Goal: Find specific page/section: Find specific page/section

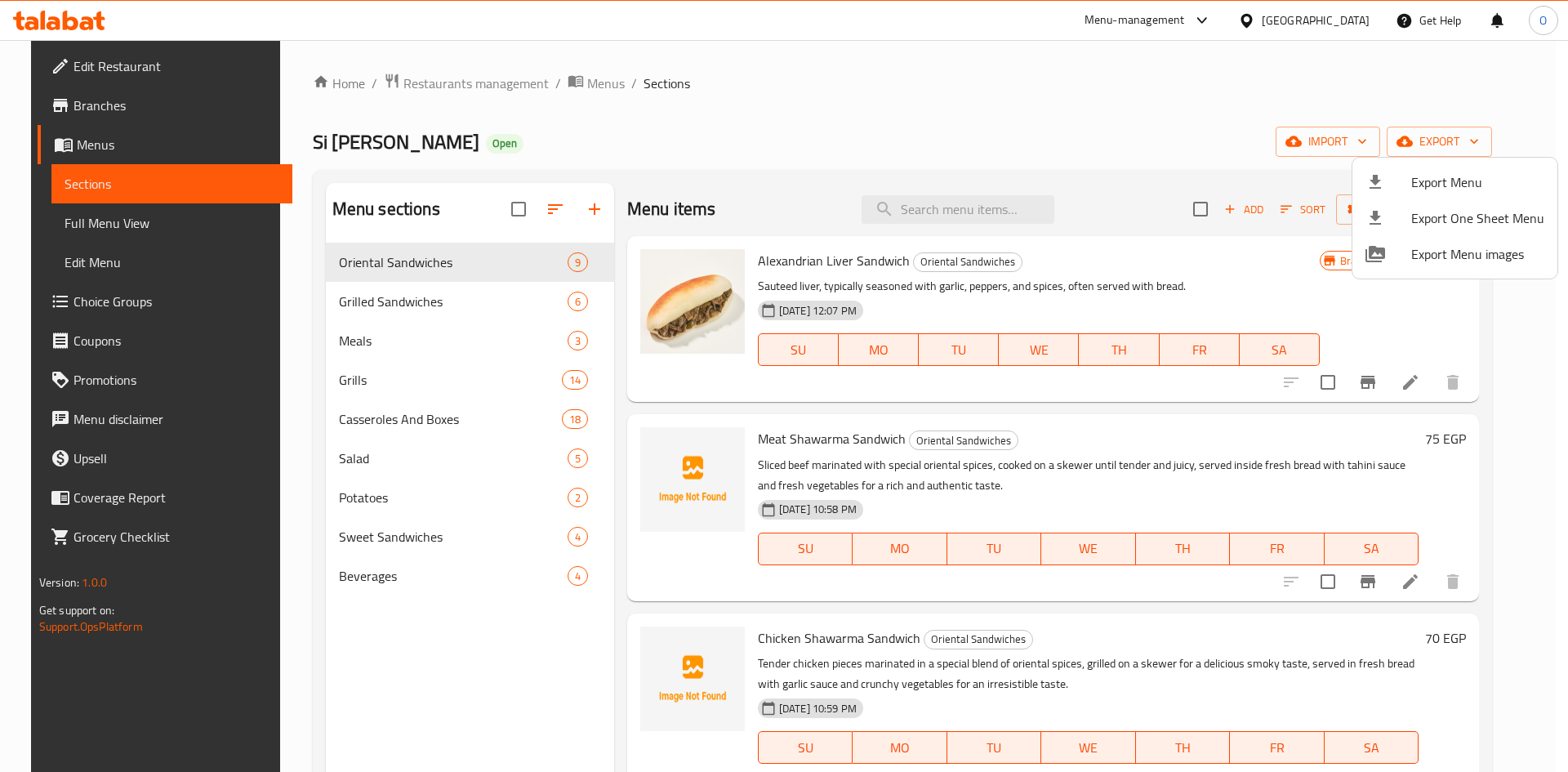
click at [488, 83] on div at bounding box center [784, 386] width 1568 height 772
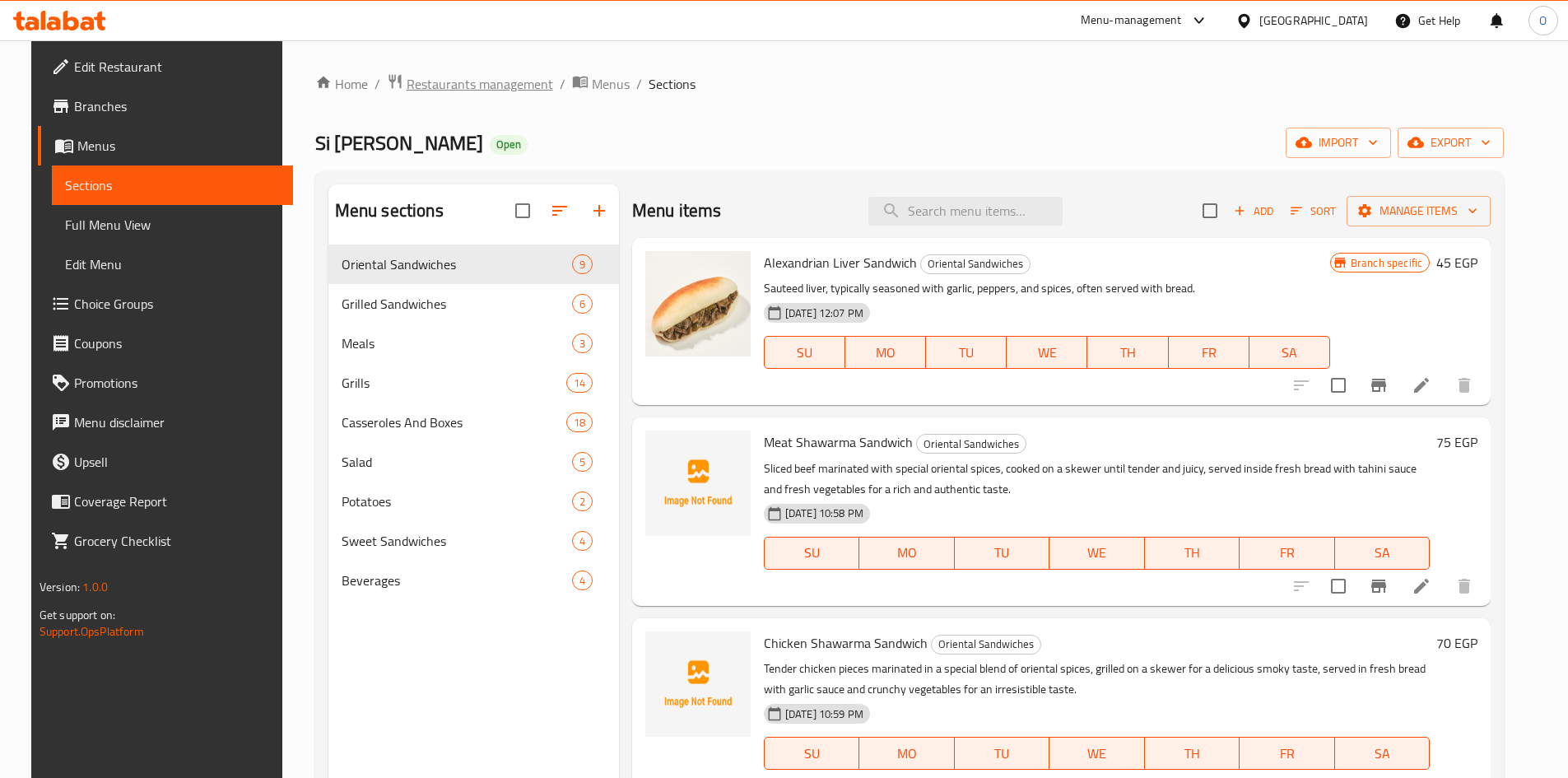
click at [466, 83] on span "Restaurants management" at bounding box center [480, 84] width 147 height 20
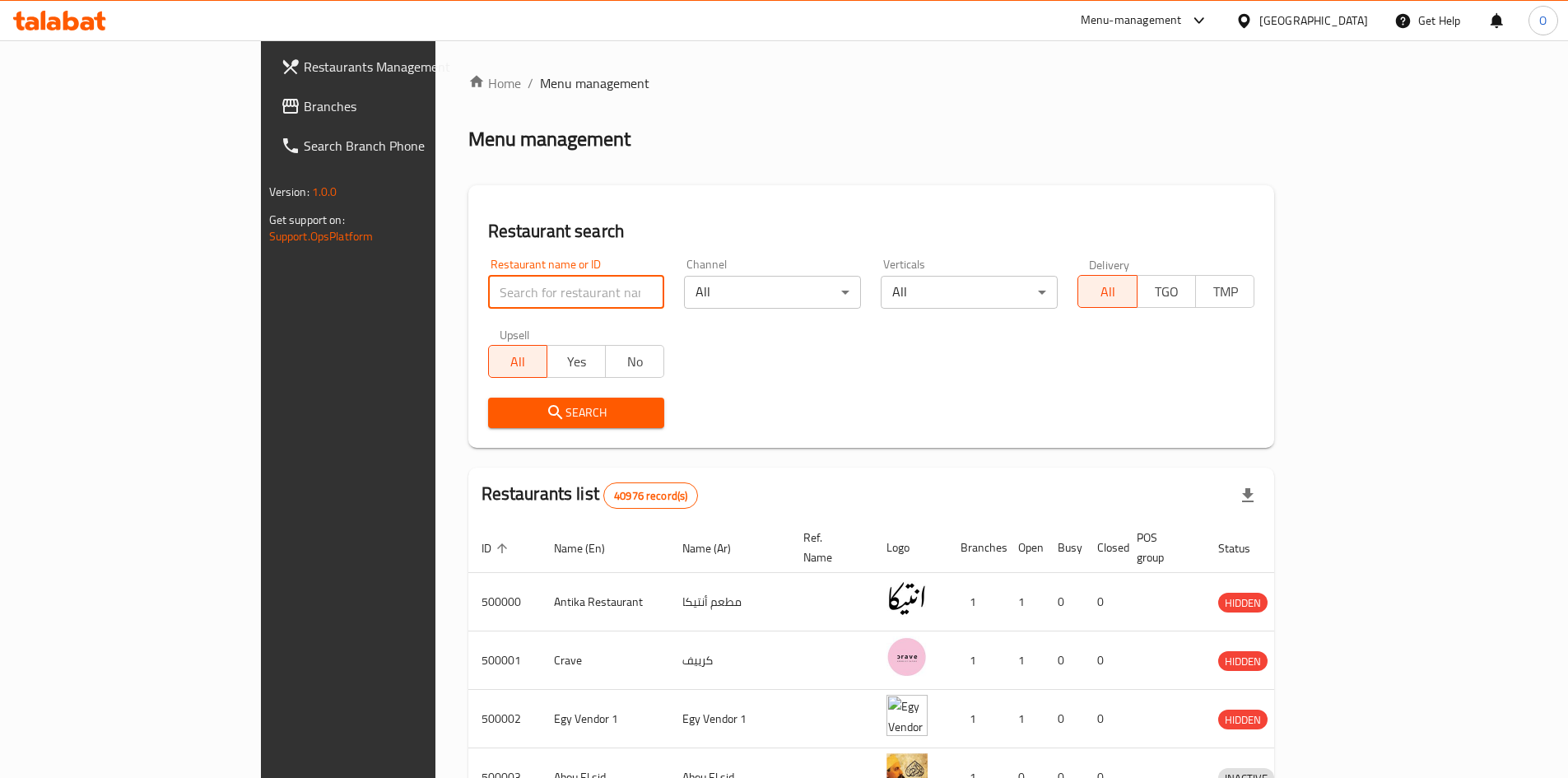
paste input "[PERSON_NAME], [PERSON_NAME]"
drag, startPoint x: 359, startPoint y: 293, endPoint x: 533, endPoint y: 287, distance: 174.1
click at [533, 287] on input "[PERSON_NAME], [PERSON_NAME]" at bounding box center [577, 292] width 177 height 33
type input "Tajally"
click at [502, 407] on span "Search" at bounding box center [577, 412] width 150 height 21
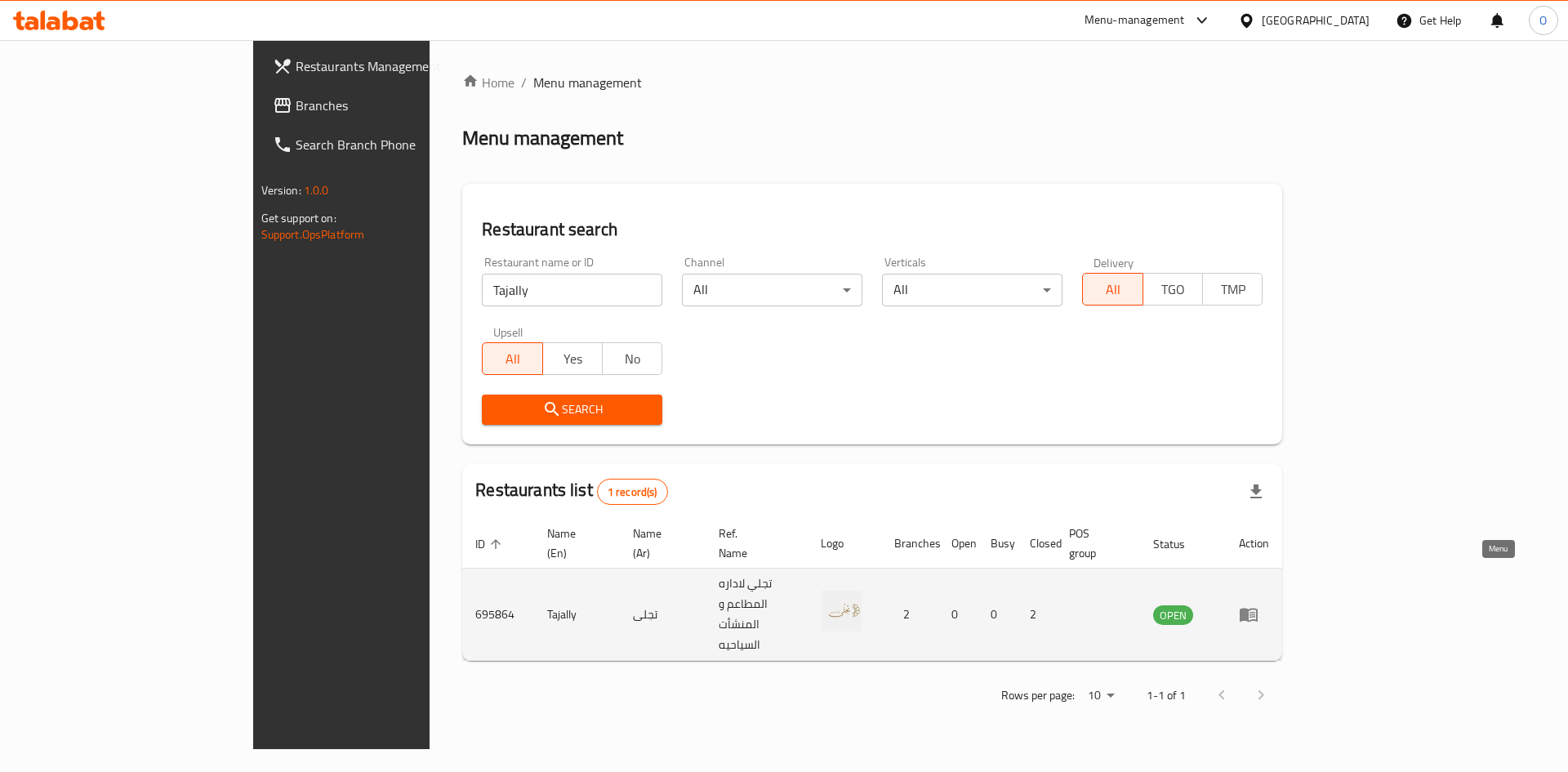
click at [1269, 604] on link "enhanced table" at bounding box center [1254, 614] width 30 height 20
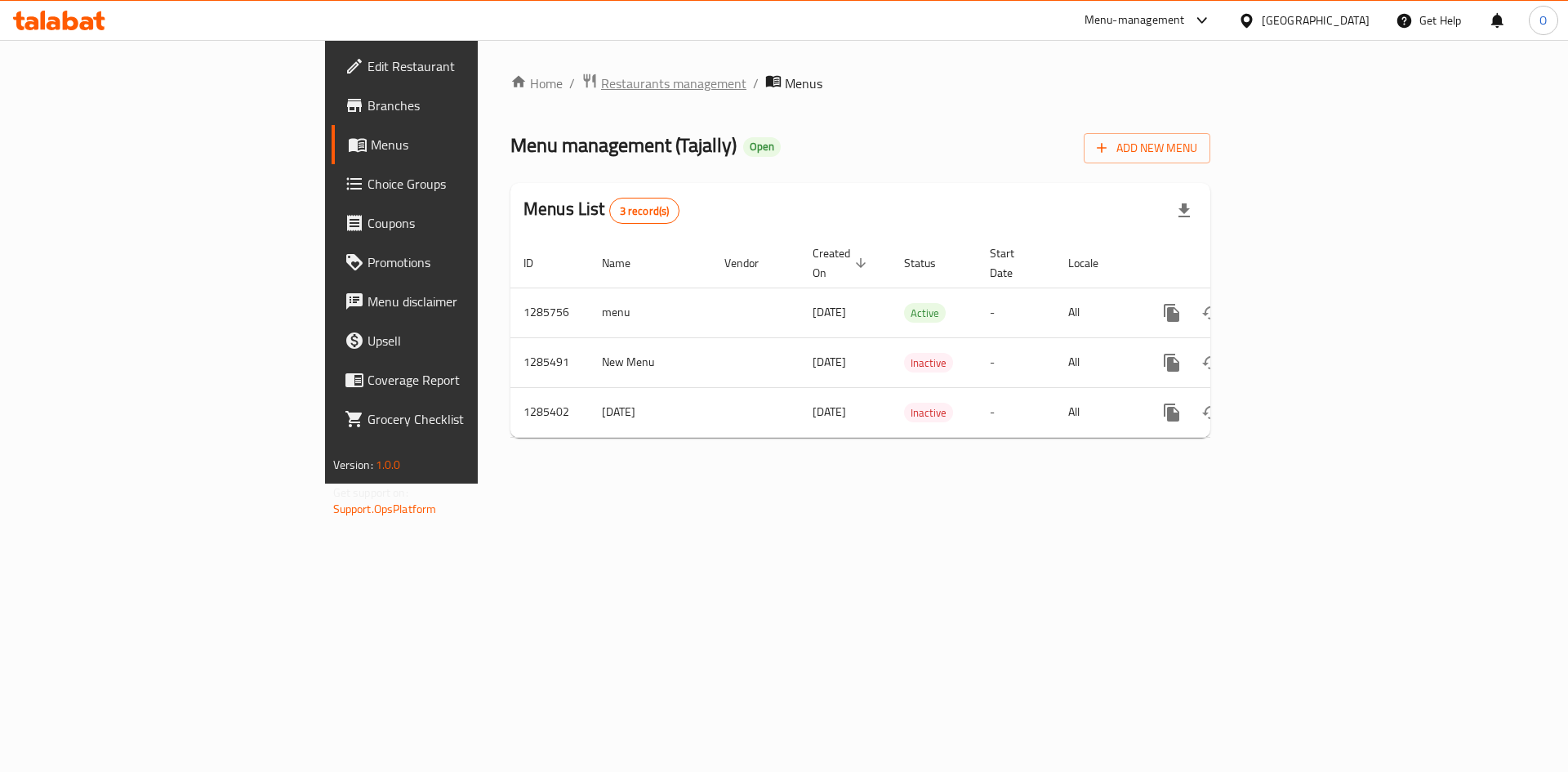
click at [601, 89] on span "Restaurants management" at bounding box center [674, 83] width 146 height 20
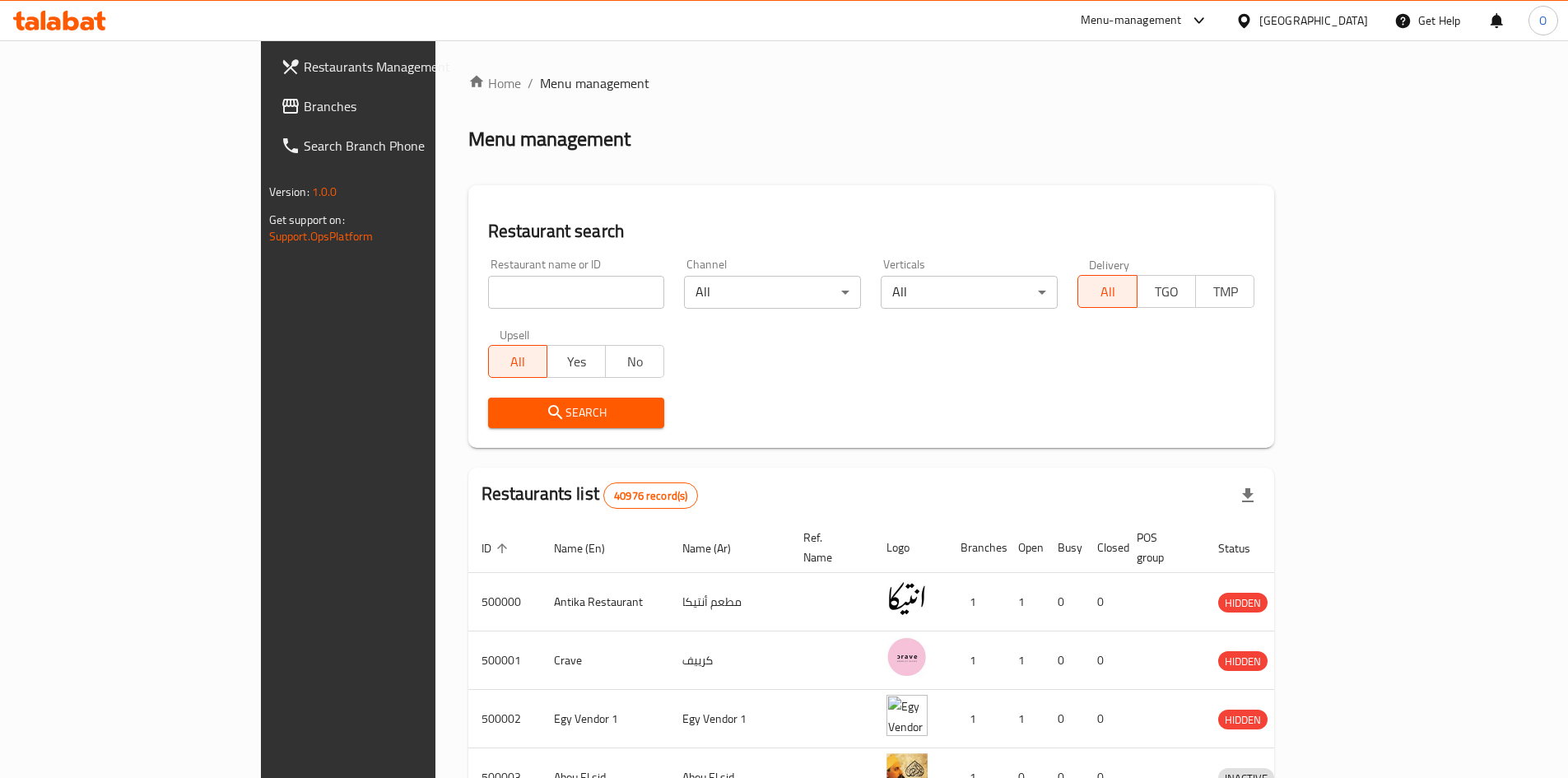
click at [304, 109] on span "Branches" at bounding box center [407, 106] width 206 height 20
